Goal: Information Seeking & Learning: Learn about a topic

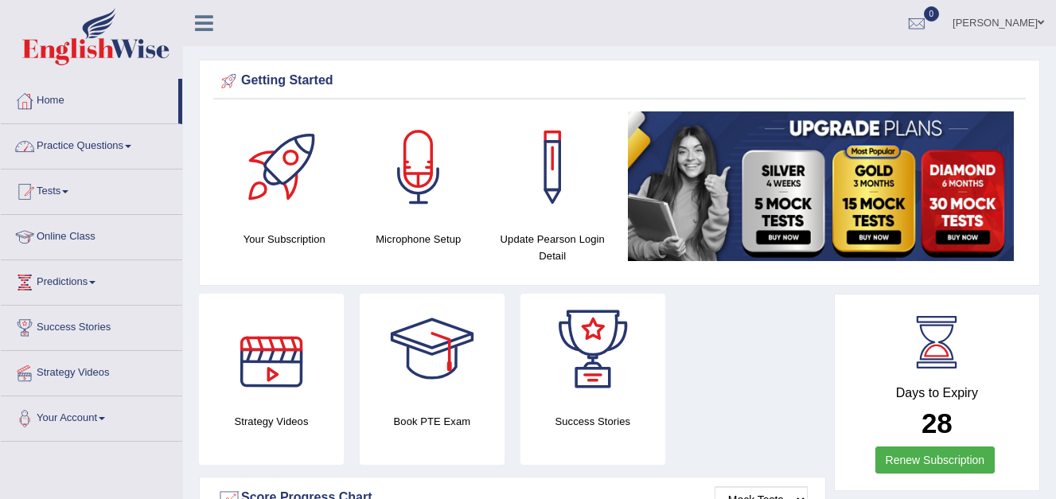
click at [131, 146] on span at bounding box center [128, 146] width 6 height 3
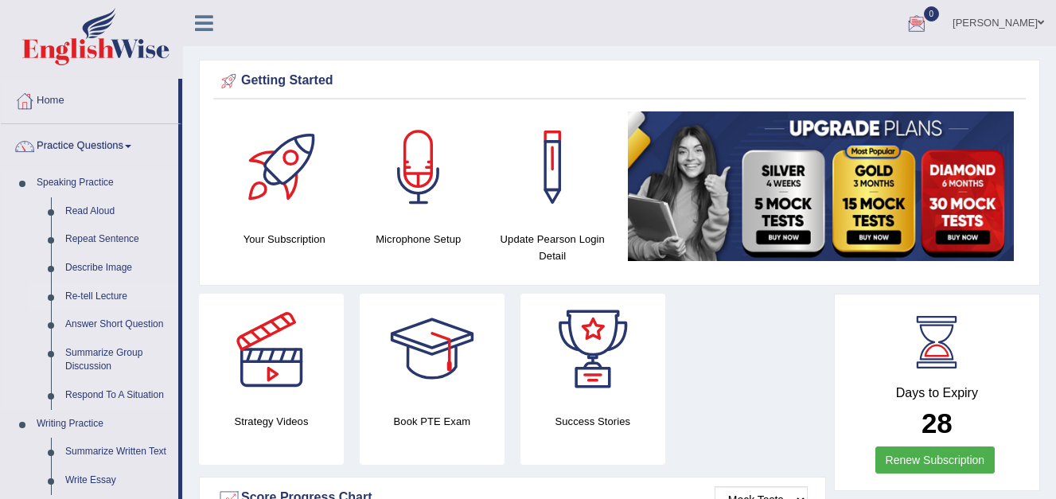
click at [107, 298] on link "Re-tell Lecture" at bounding box center [118, 296] width 120 height 29
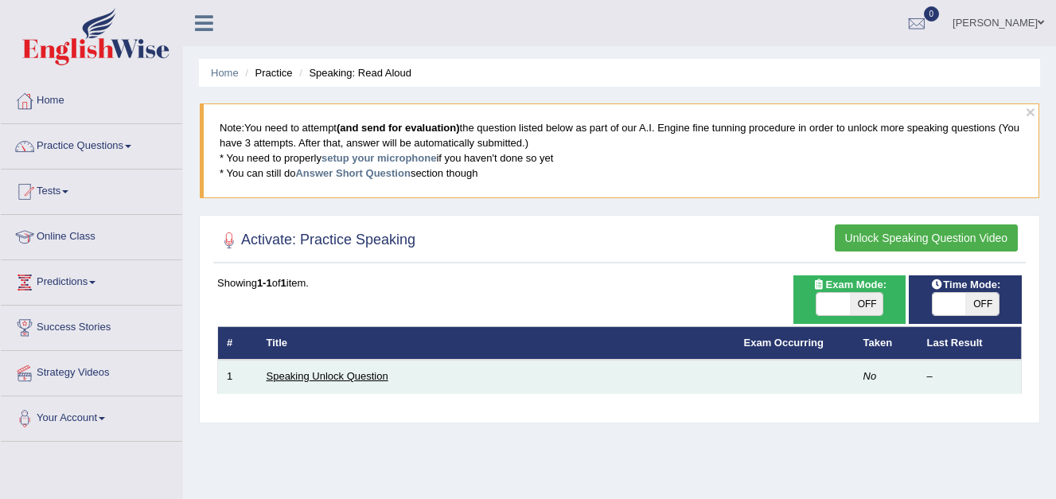
click at [354, 377] on link "Speaking Unlock Question" at bounding box center [327, 376] width 122 height 12
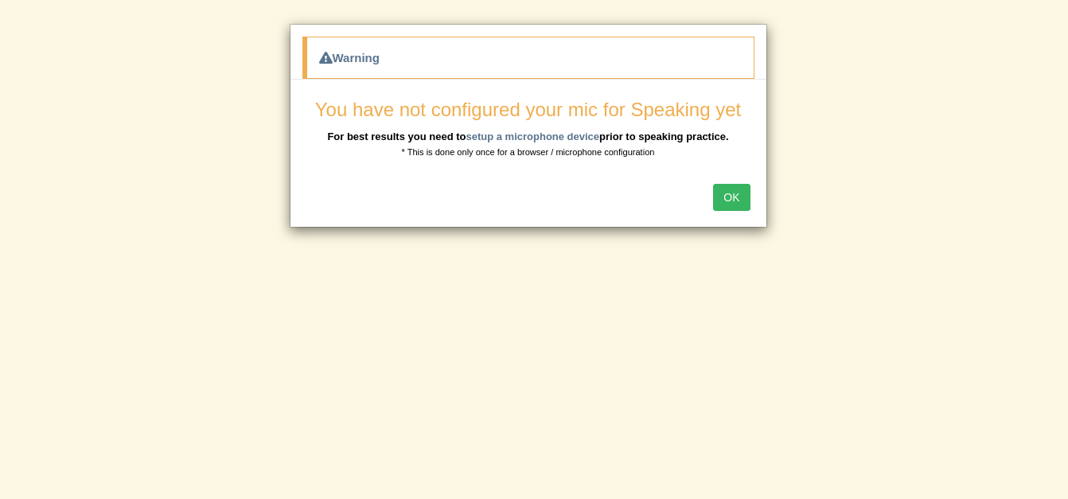
click at [733, 198] on button "OK" at bounding box center [731, 197] width 37 height 27
